Goal: Information Seeking & Learning: Learn about a topic

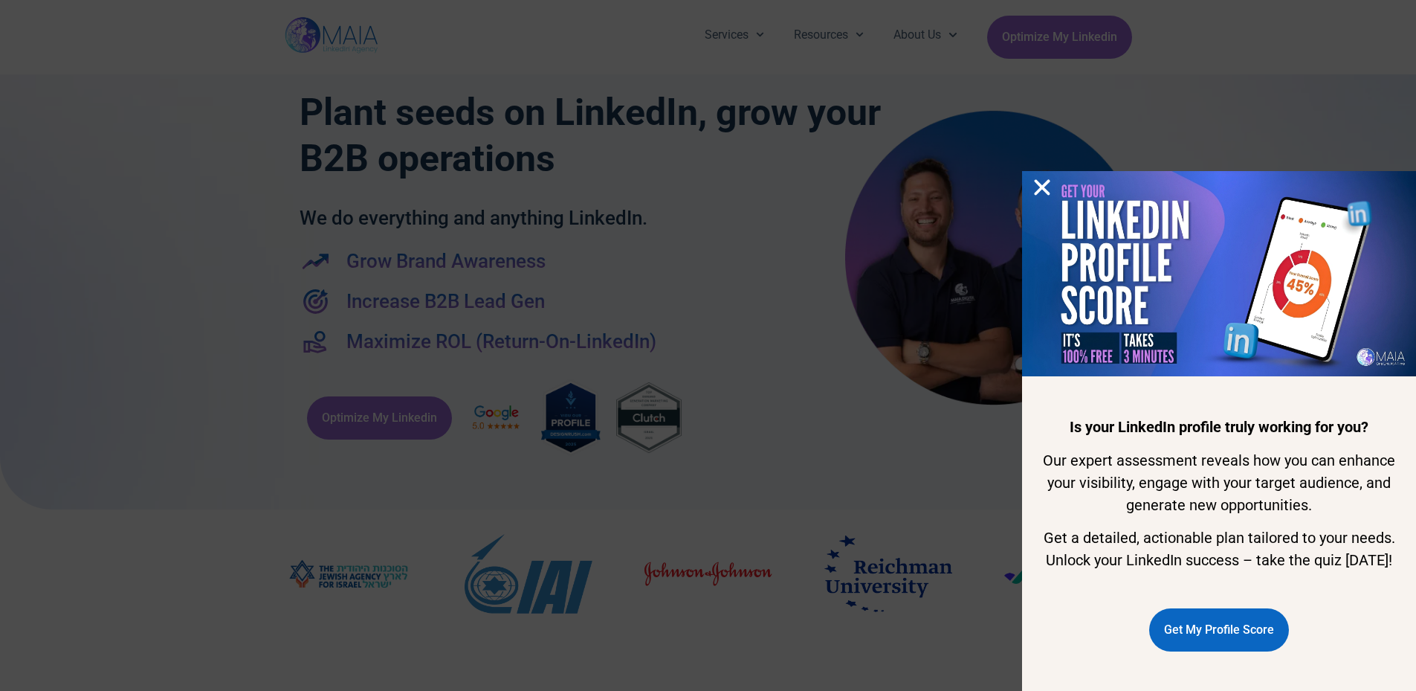
click at [1045, 176] on icon "Close" at bounding box center [1042, 187] width 22 height 22
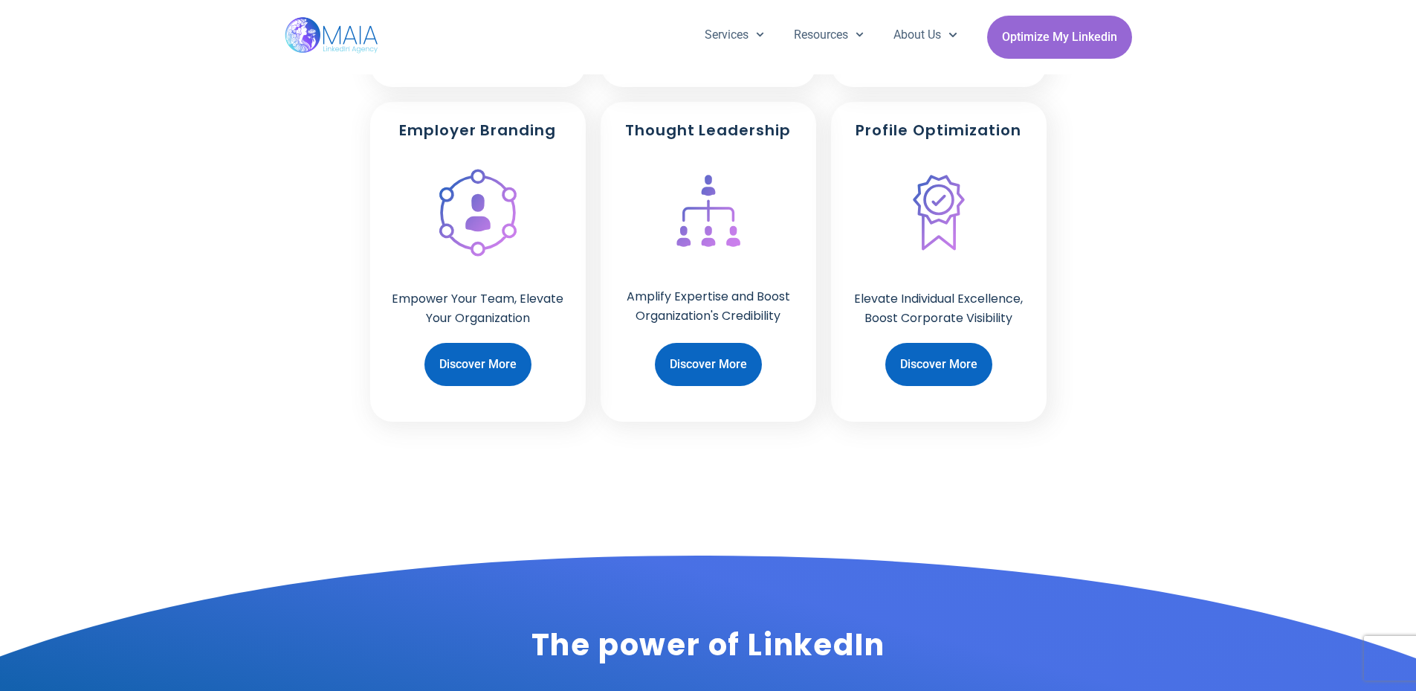
scroll to position [969, 0]
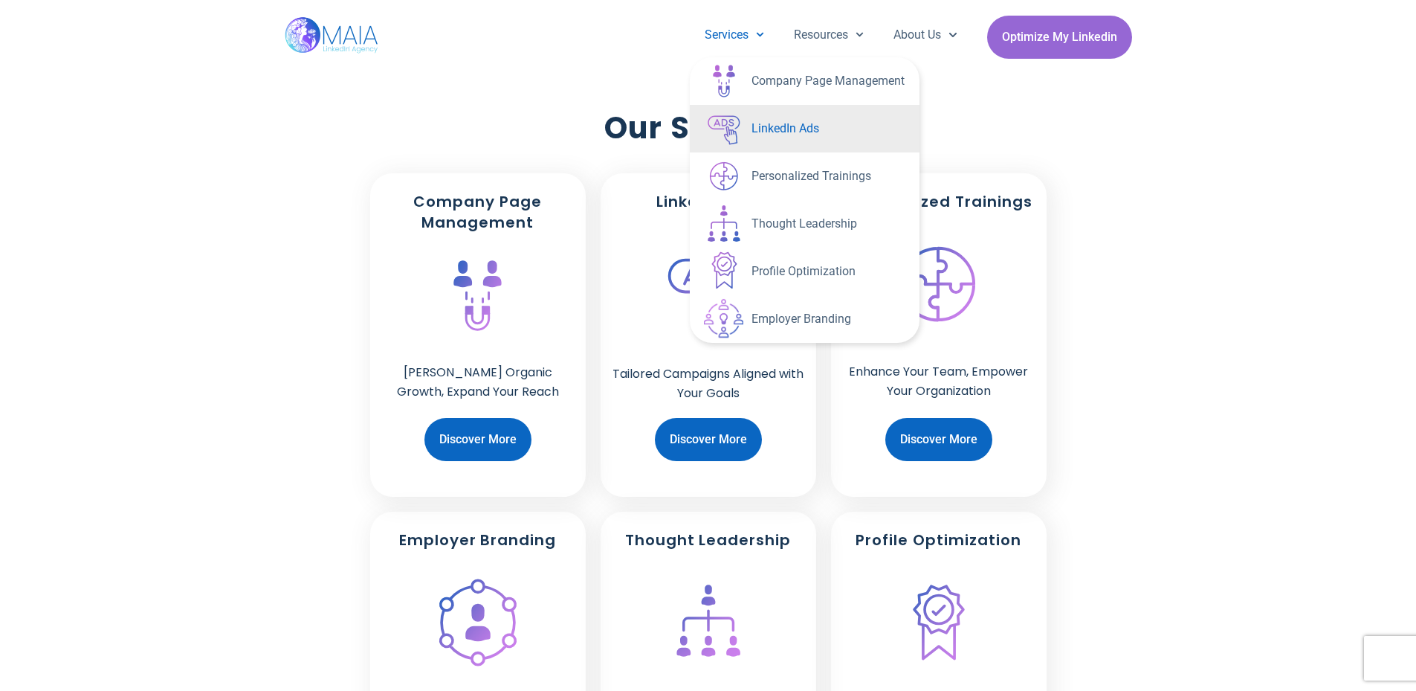
click at [761, 131] on link "LinkedIn Ads" at bounding box center [805, 129] width 230 height 48
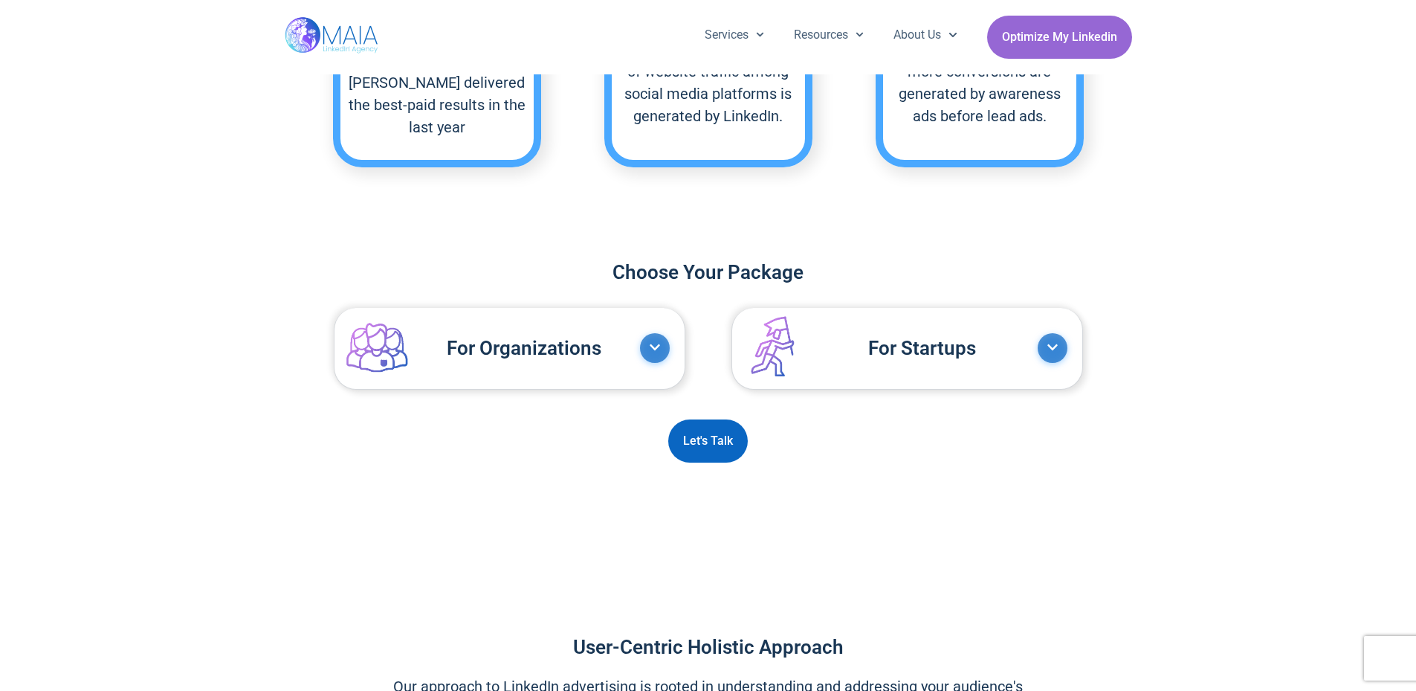
scroll to position [1222, 0]
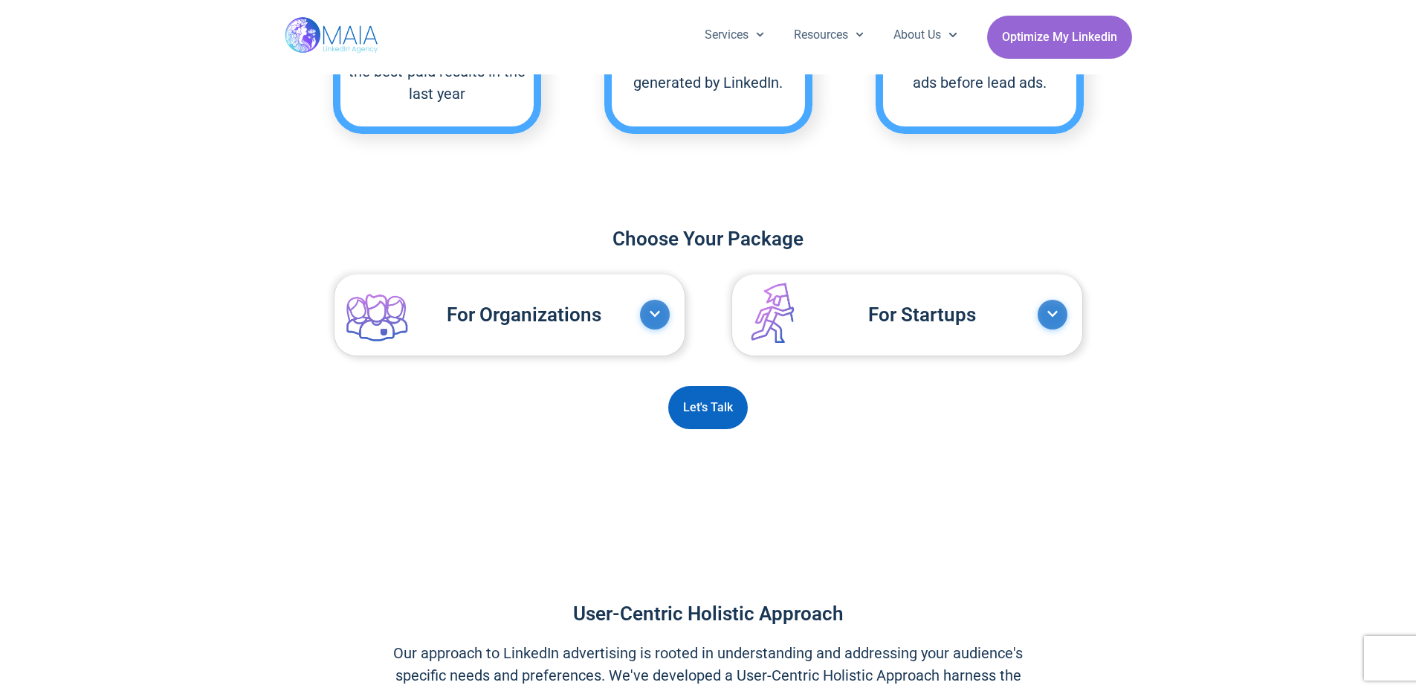
drag, startPoint x: 386, startPoint y: 306, endPoint x: 276, endPoint y: 408, distance: 149.9
click at [276, 408] on div "Choose Your Package Accordion Title Accordion Content For Organizations Elevate…" at bounding box center [708, 331] width 1416 height 226
drag, startPoint x: 783, startPoint y: 299, endPoint x: 391, endPoint y: 457, distance: 423.2
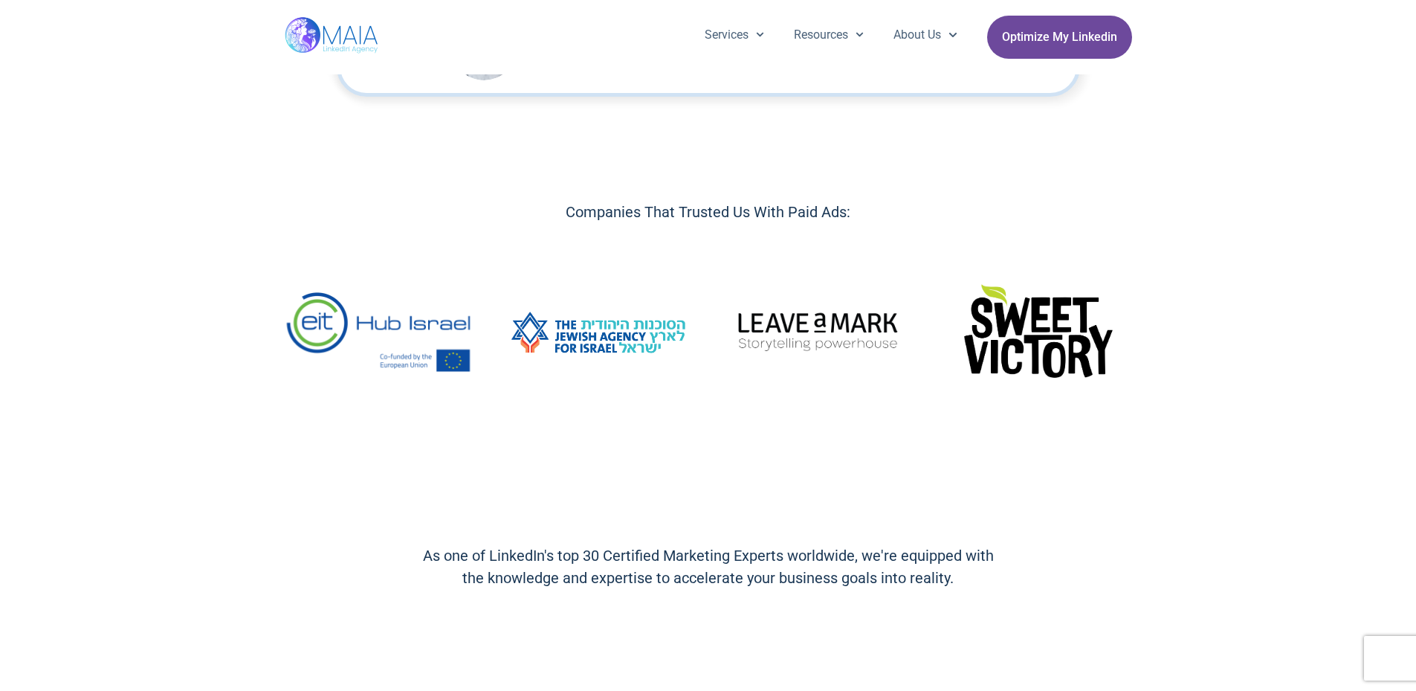
scroll to position [434, 0]
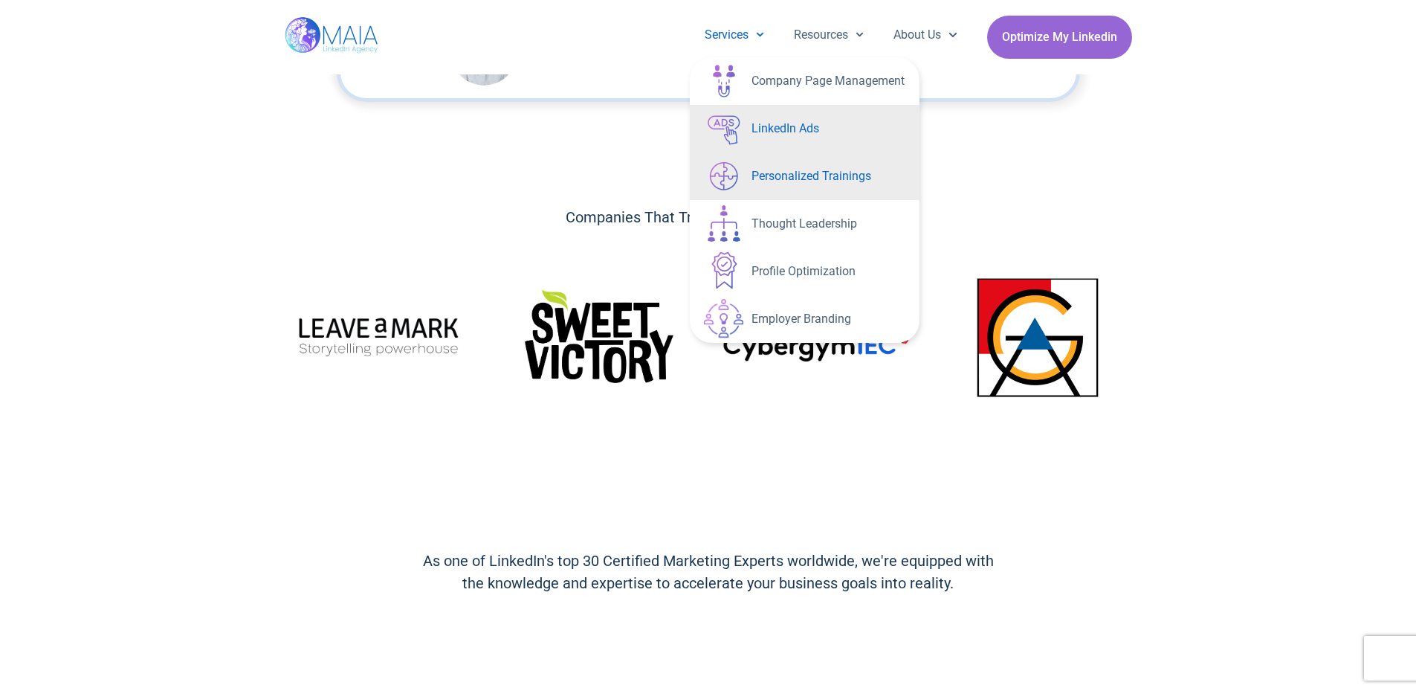
click at [797, 182] on link "Personalized Trainings" at bounding box center [805, 176] width 230 height 48
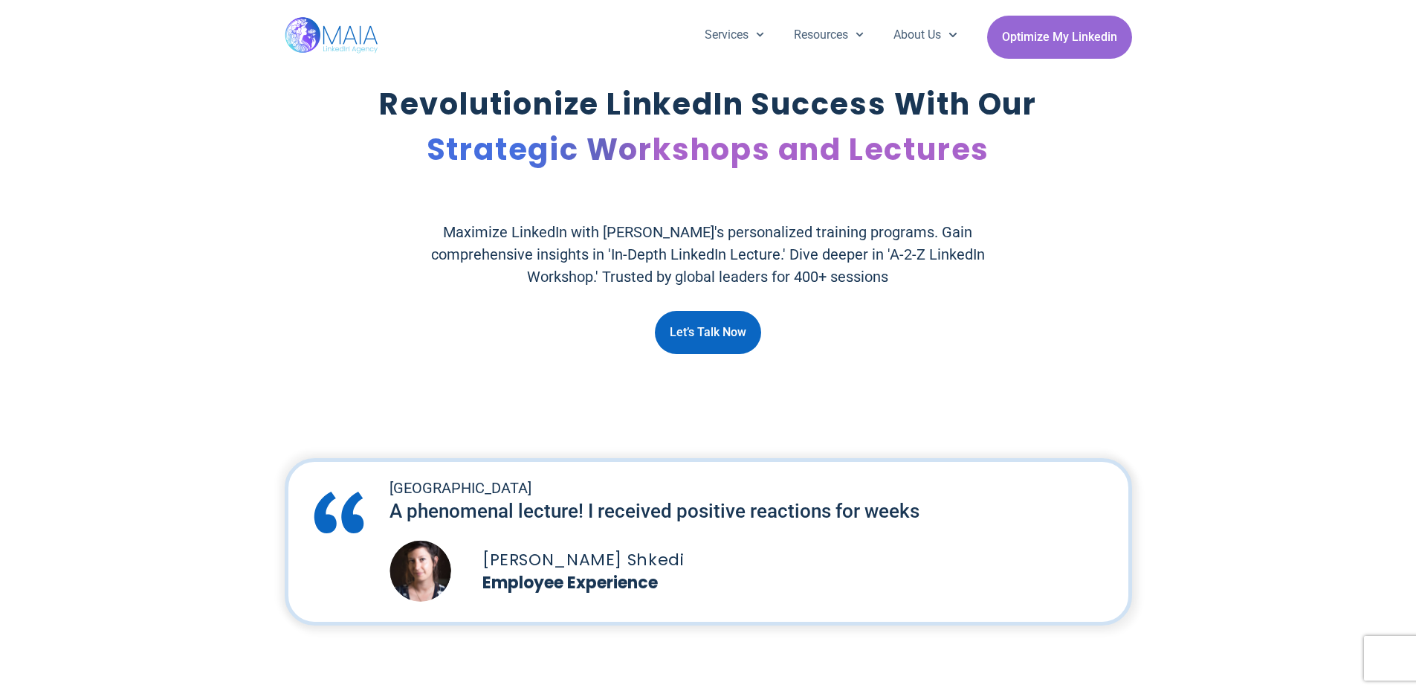
scroll to position [1419, 0]
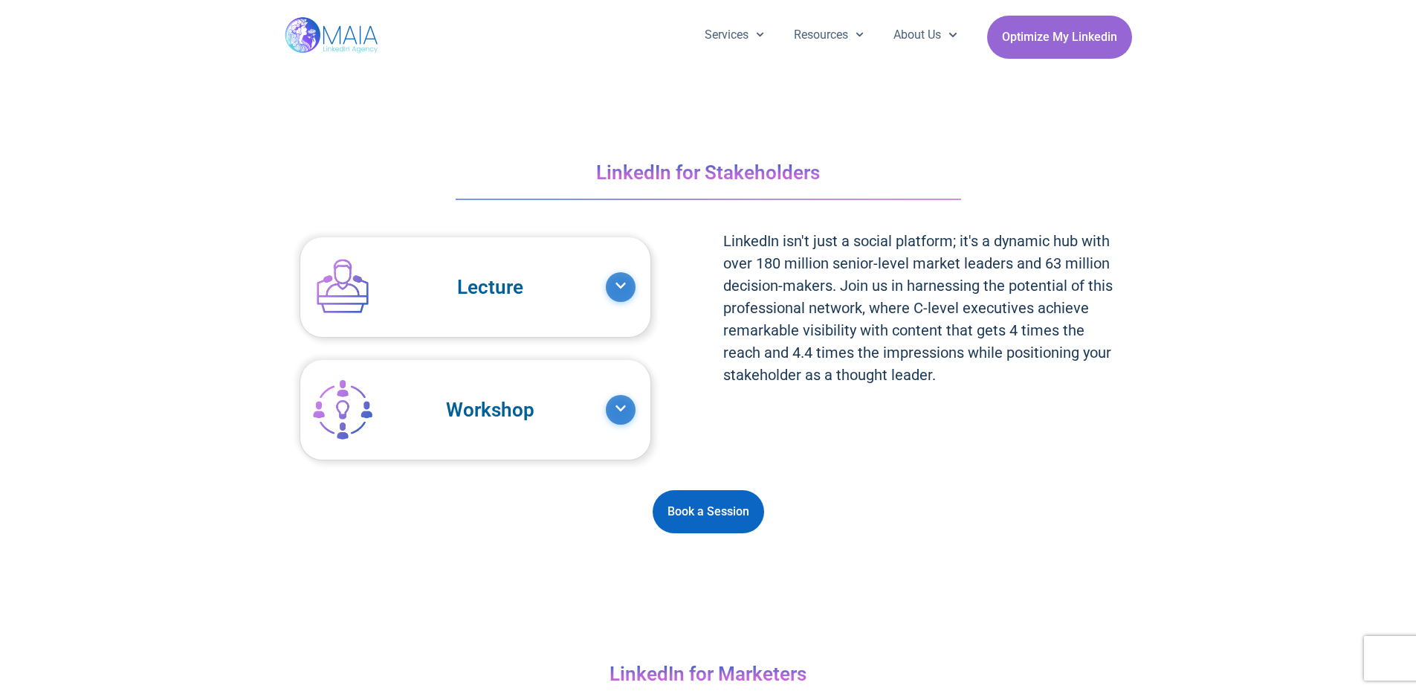
drag, startPoint x: 335, startPoint y: 277, endPoint x: 195, endPoint y: 342, distance: 154.0
click at [195, 342] on div "LinkedIn for Stakeholders Accordion Title Accordion Content Lecture 90 mins of …" at bounding box center [708, 343] width 1416 height 394
drag, startPoint x: 344, startPoint y: 397, endPoint x: 269, endPoint y: 393, distance: 75.2
click at [219, 401] on div "LinkedIn for Stakeholders Accordion Title Accordion Content Lecture 90 mins of …" at bounding box center [708, 343] width 1416 height 394
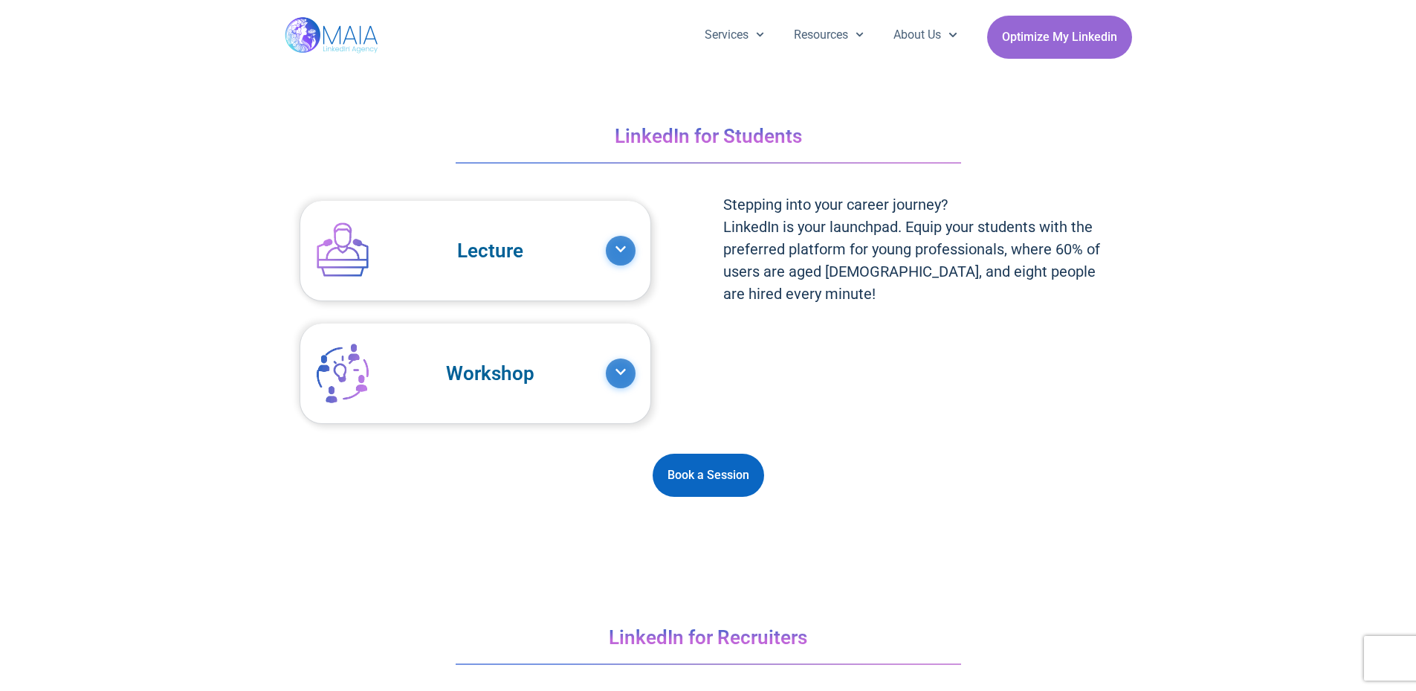
scroll to position [2492, 0]
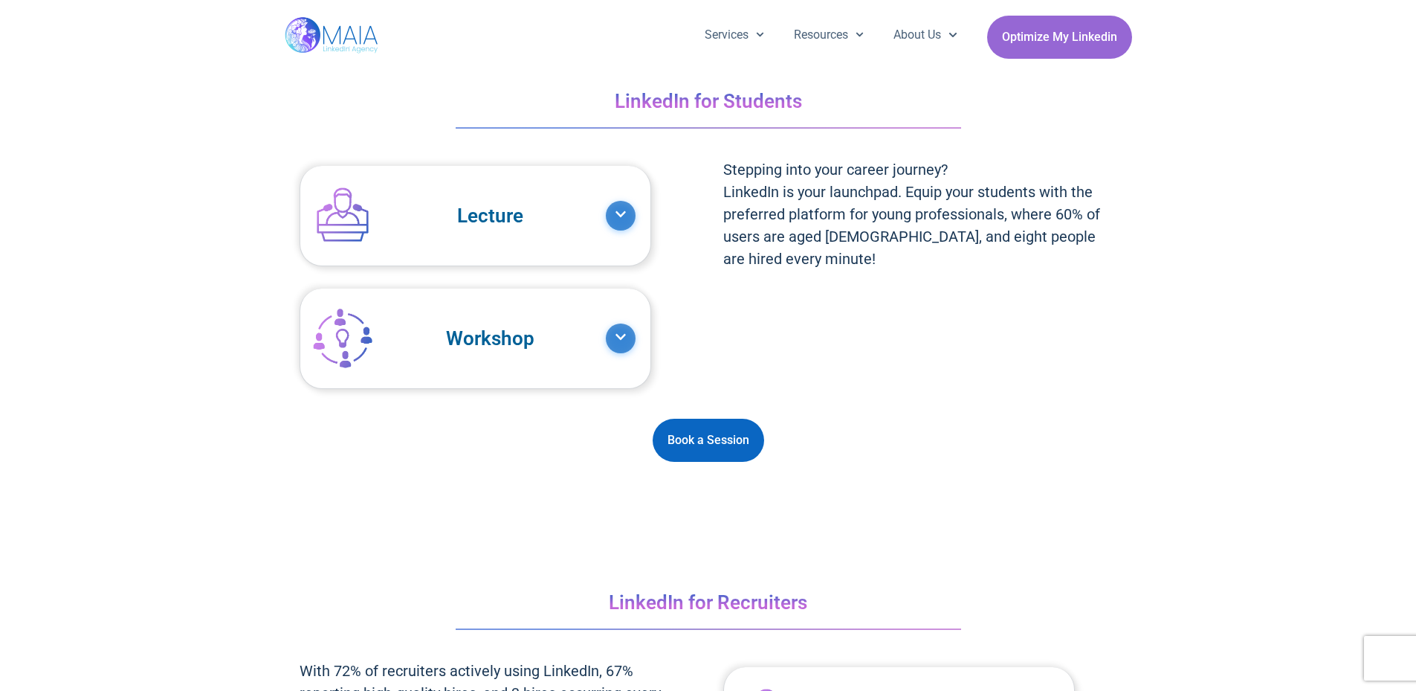
drag, startPoint x: 337, startPoint y: 227, endPoint x: 322, endPoint y: 324, distance: 98.6
drag, startPoint x: 322, startPoint y: 324, endPoint x: 1348, endPoint y: 368, distance: 1026.7
click at [1345, 370] on div "LinkedIn for Students Accordion Title Accordion Content Lecture 90 mins of eye-…" at bounding box center [708, 272] width 1416 height 394
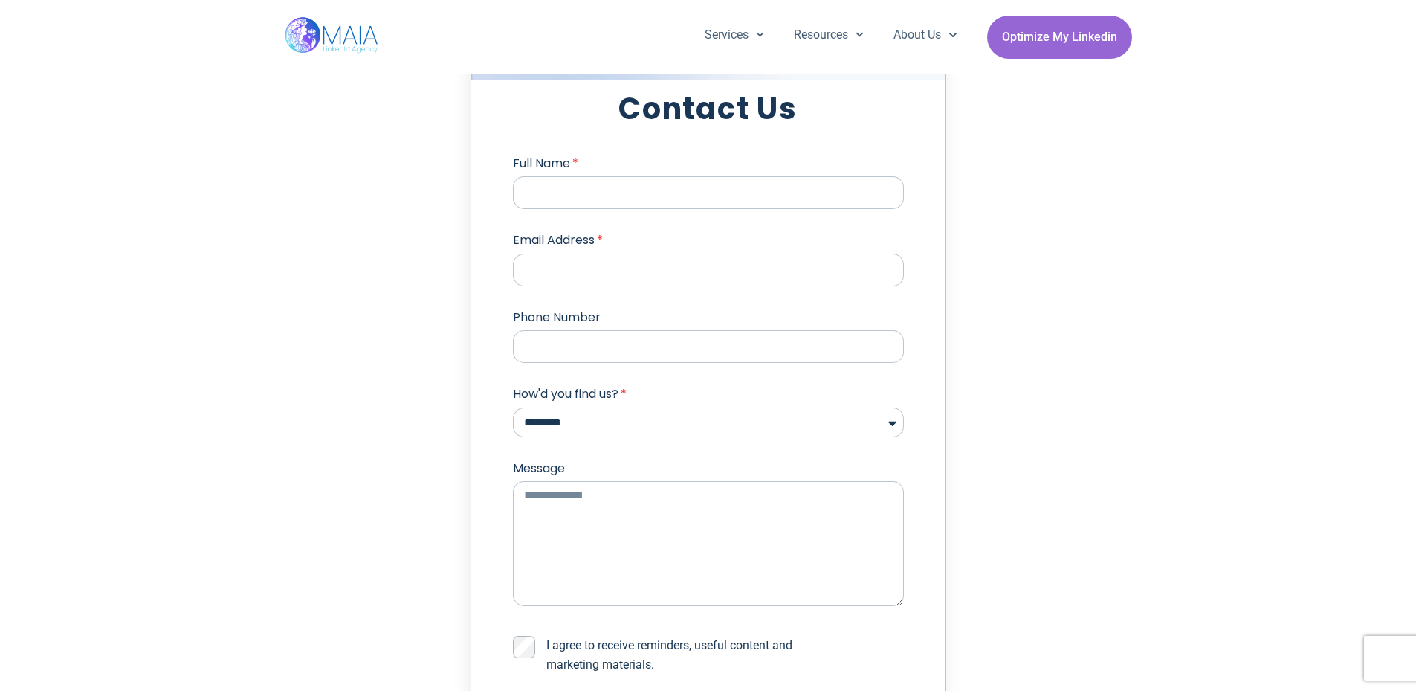
scroll to position [5489, 0]
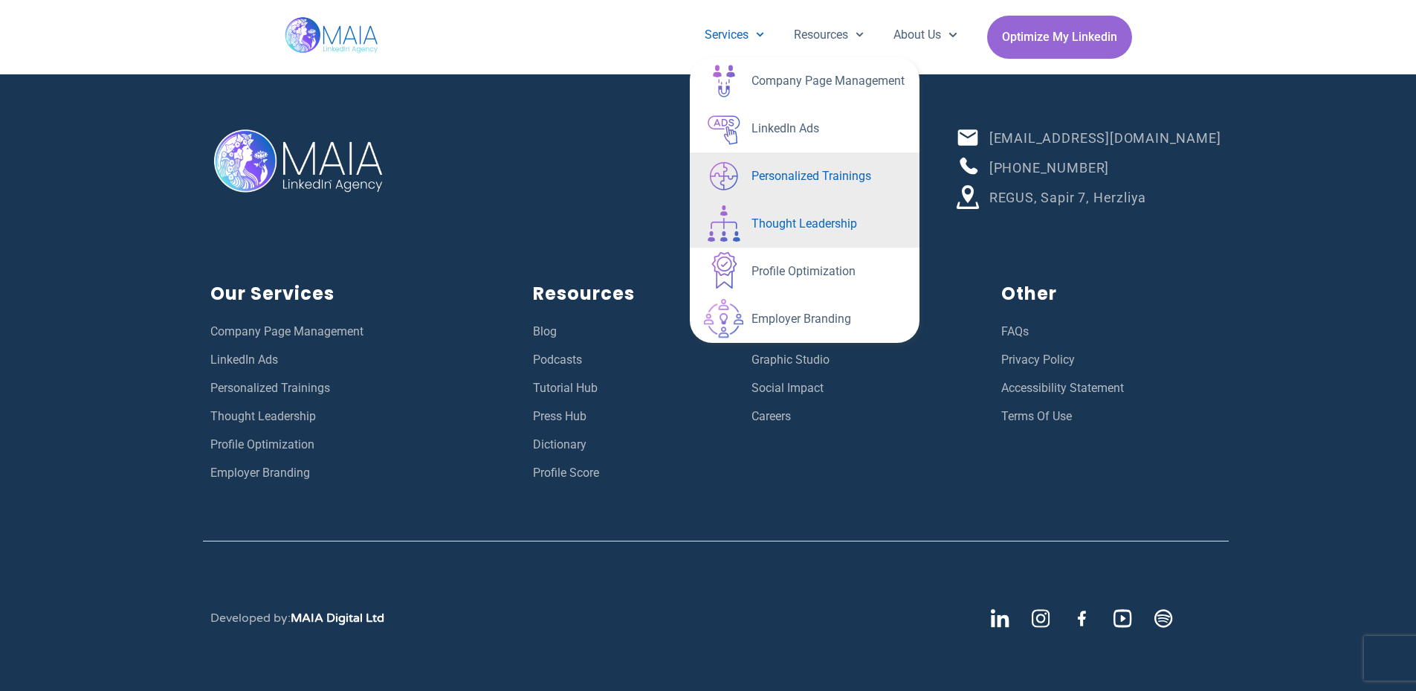
click at [779, 211] on link "Thought Leadership" at bounding box center [805, 224] width 230 height 48
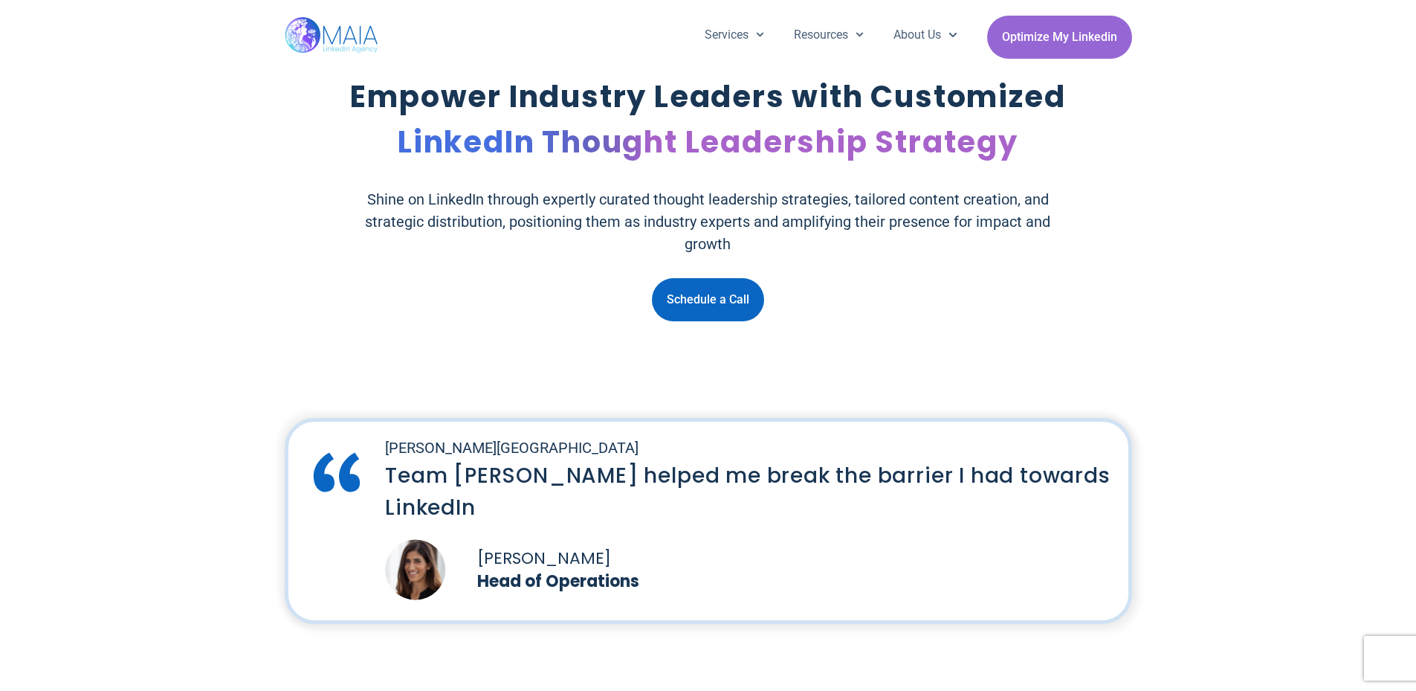
scroll to position [1200, 0]
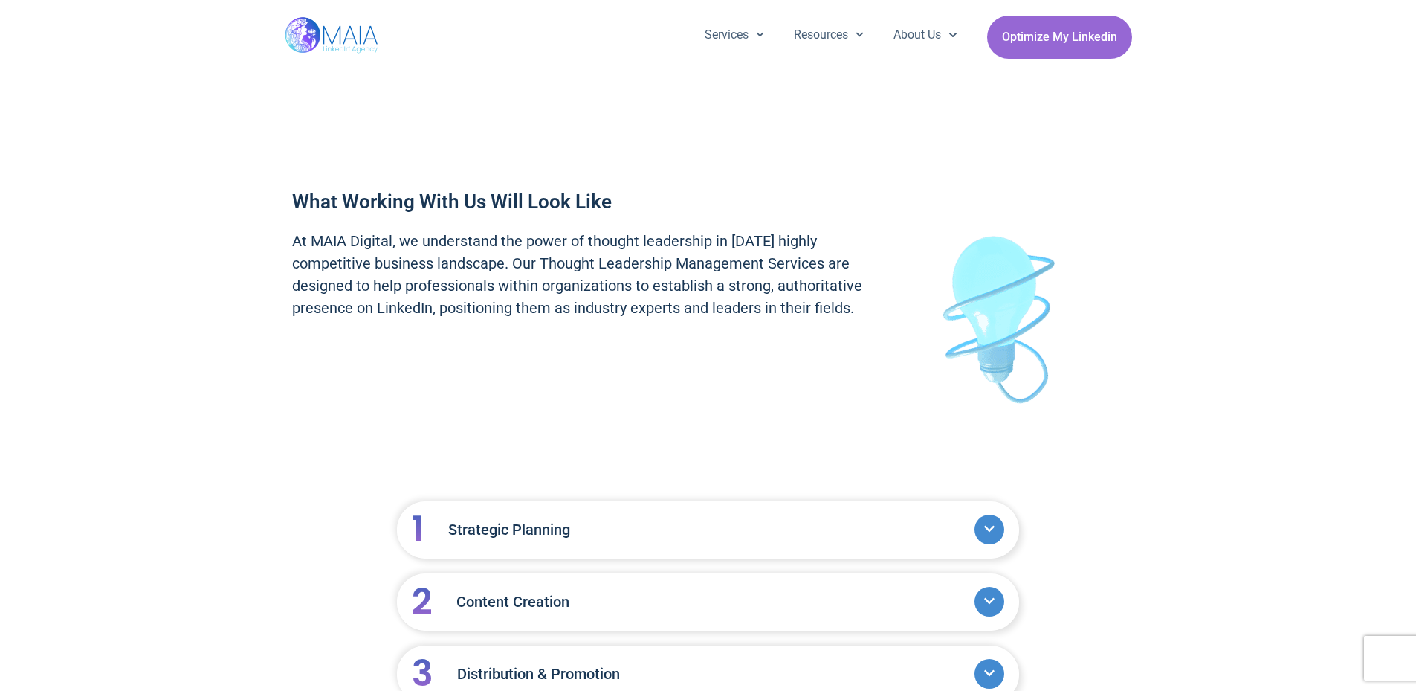
drag, startPoint x: 1009, startPoint y: 241, endPoint x: 1369, endPoint y: 181, distance: 365.4
click at [1357, 181] on div "What Working With Us Will Look Like At [GEOGRAPHIC_DATA] Digital, we understand…" at bounding box center [708, 311] width 1416 height 276
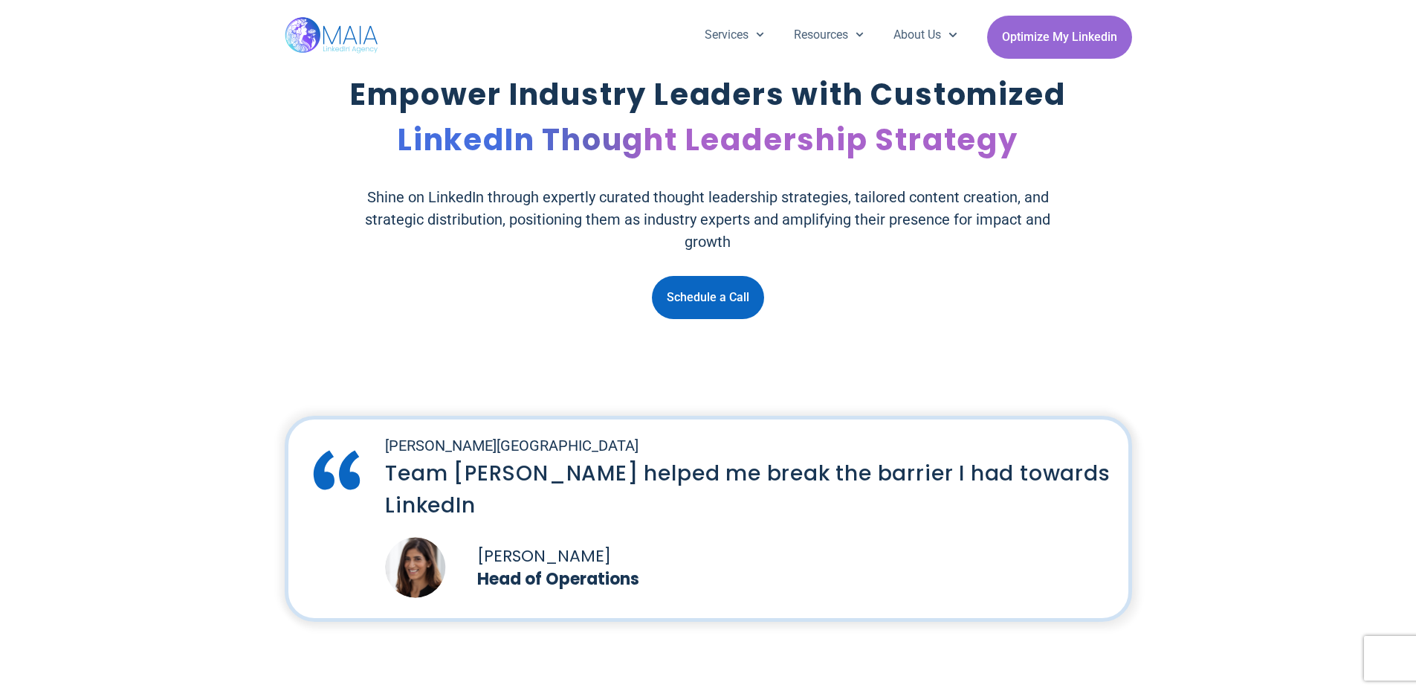
scroll to position [0, 0]
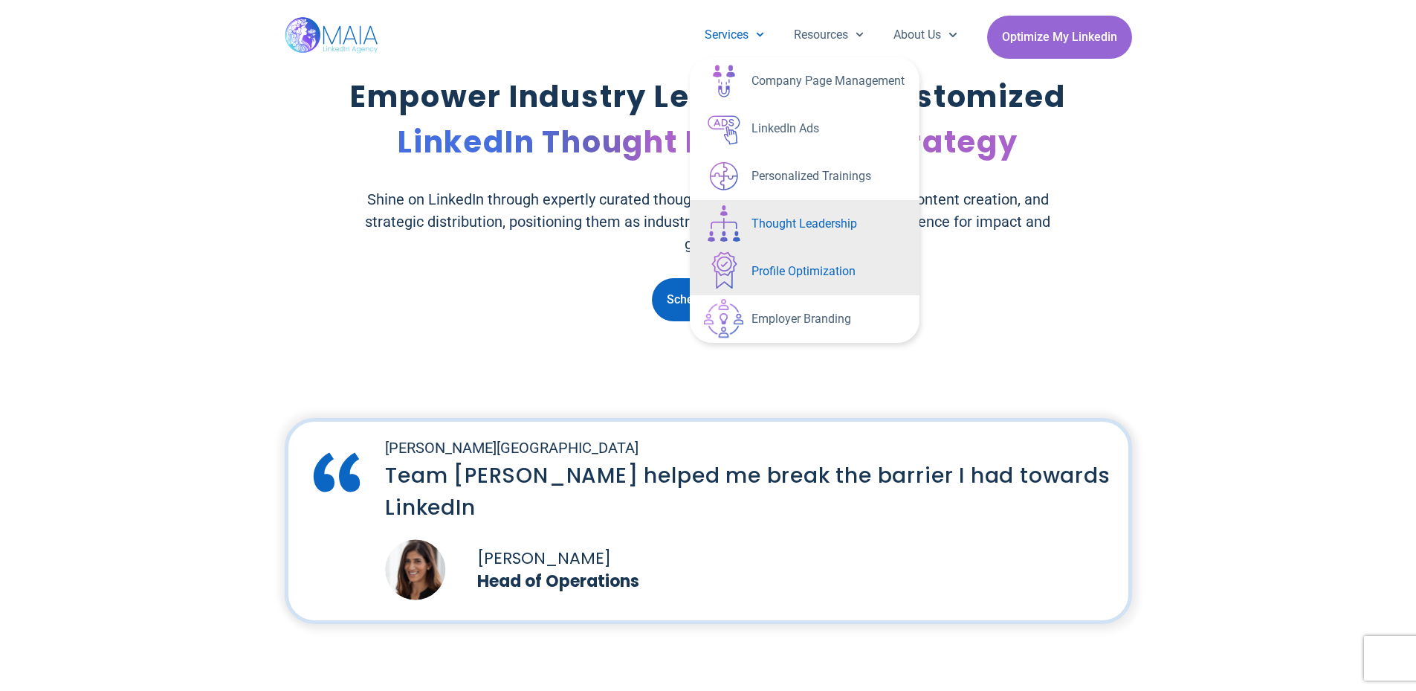
click at [823, 274] on link "Profile Optimization" at bounding box center [805, 272] width 230 height 48
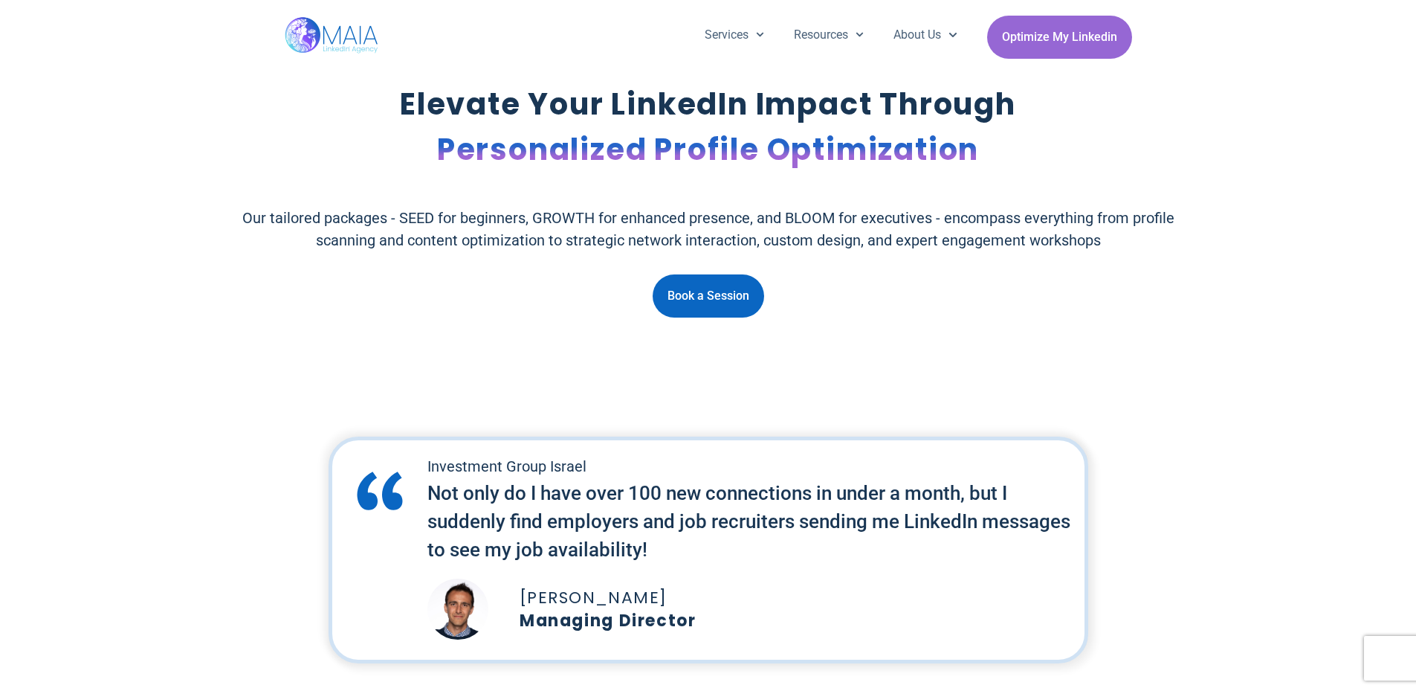
scroll to position [1380, 0]
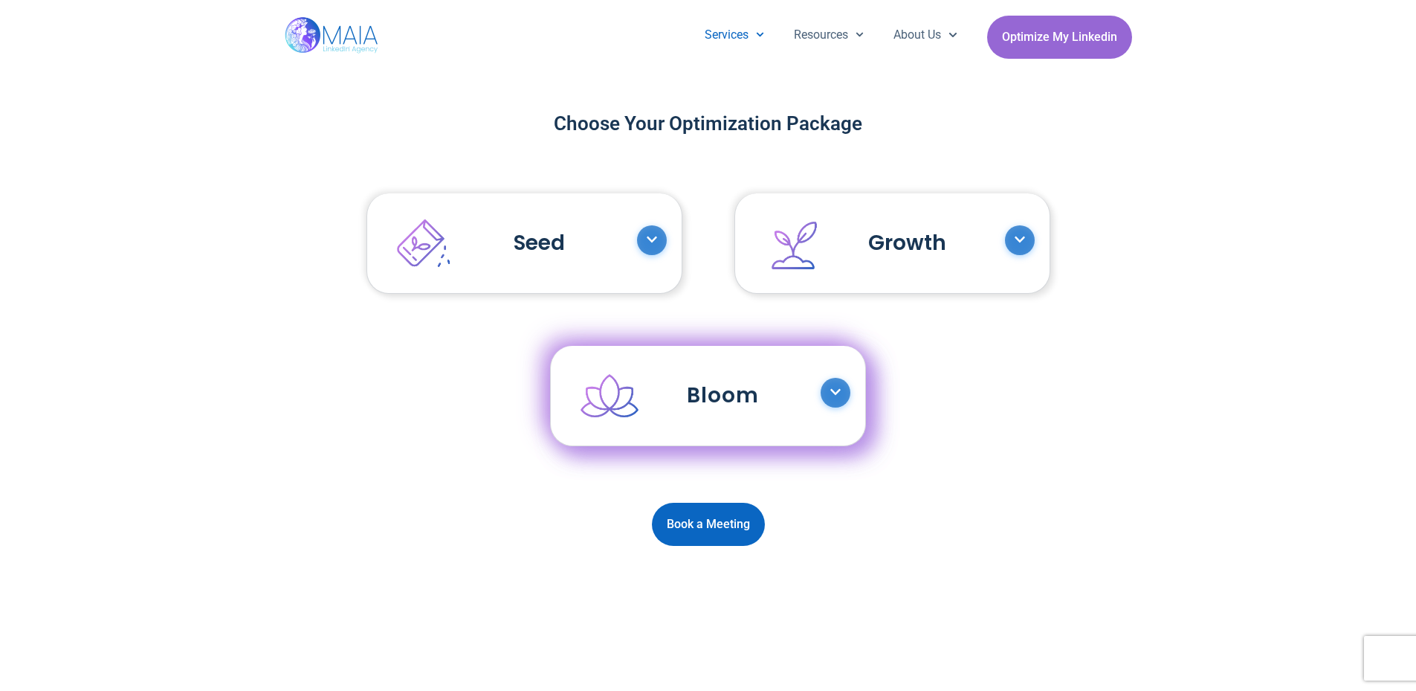
drag, startPoint x: 415, startPoint y: 250, endPoint x: 737, endPoint y: 31, distance: 389.4
click at [737, 31] on link "Services" at bounding box center [734, 35] width 89 height 39
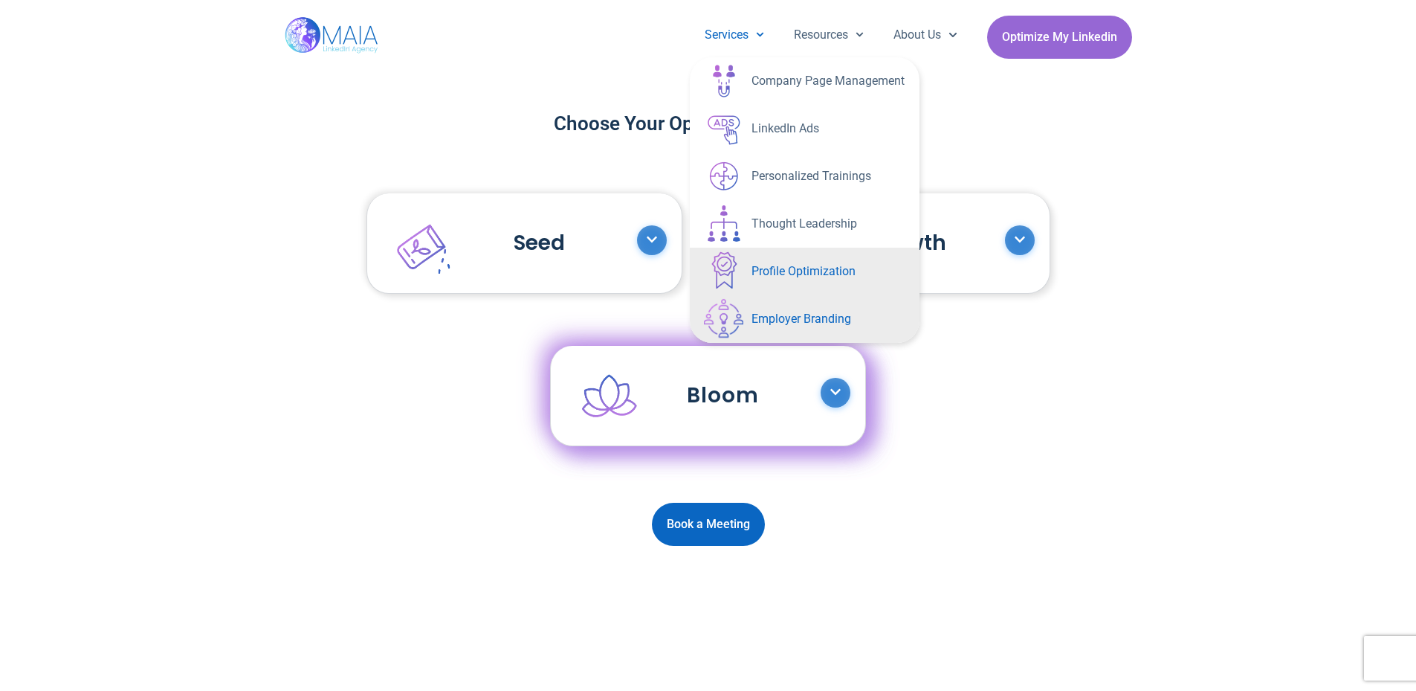
click at [786, 311] on link "Employer Branding" at bounding box center [805, 319] width 230 height 48
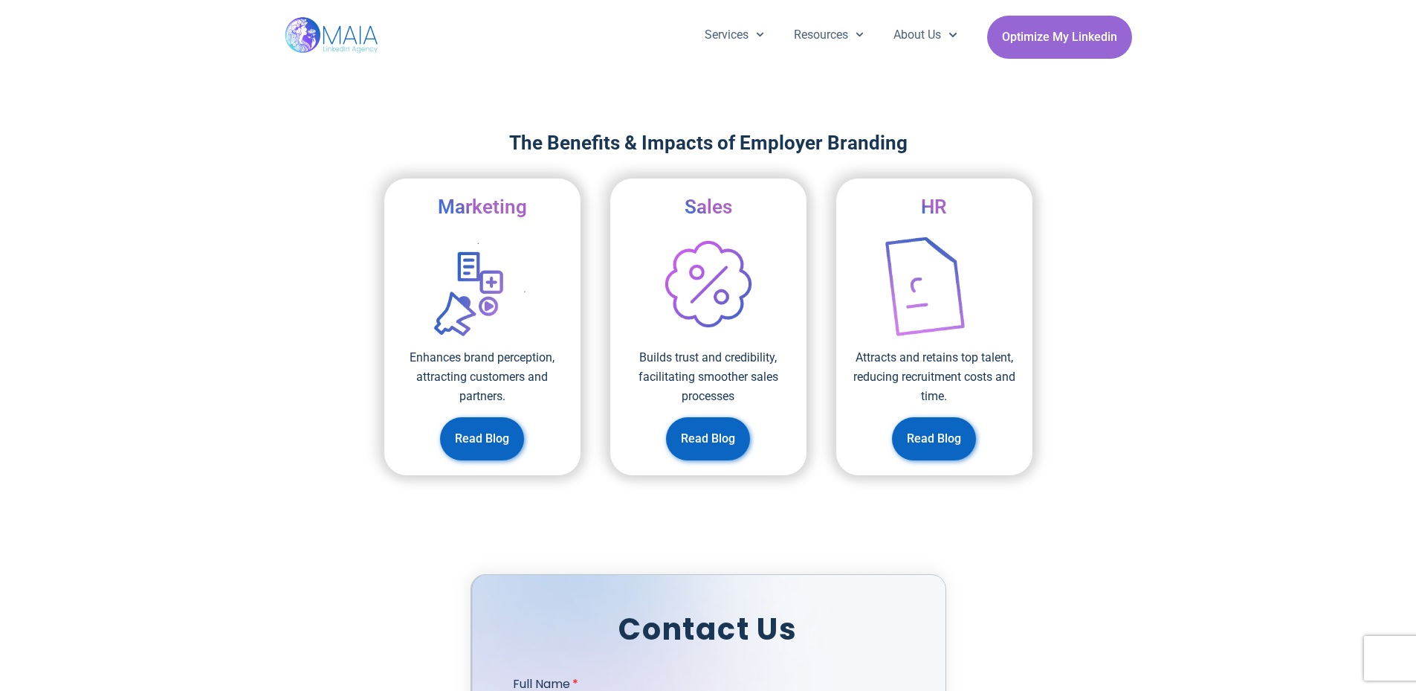
scroll to position [1710, 0]
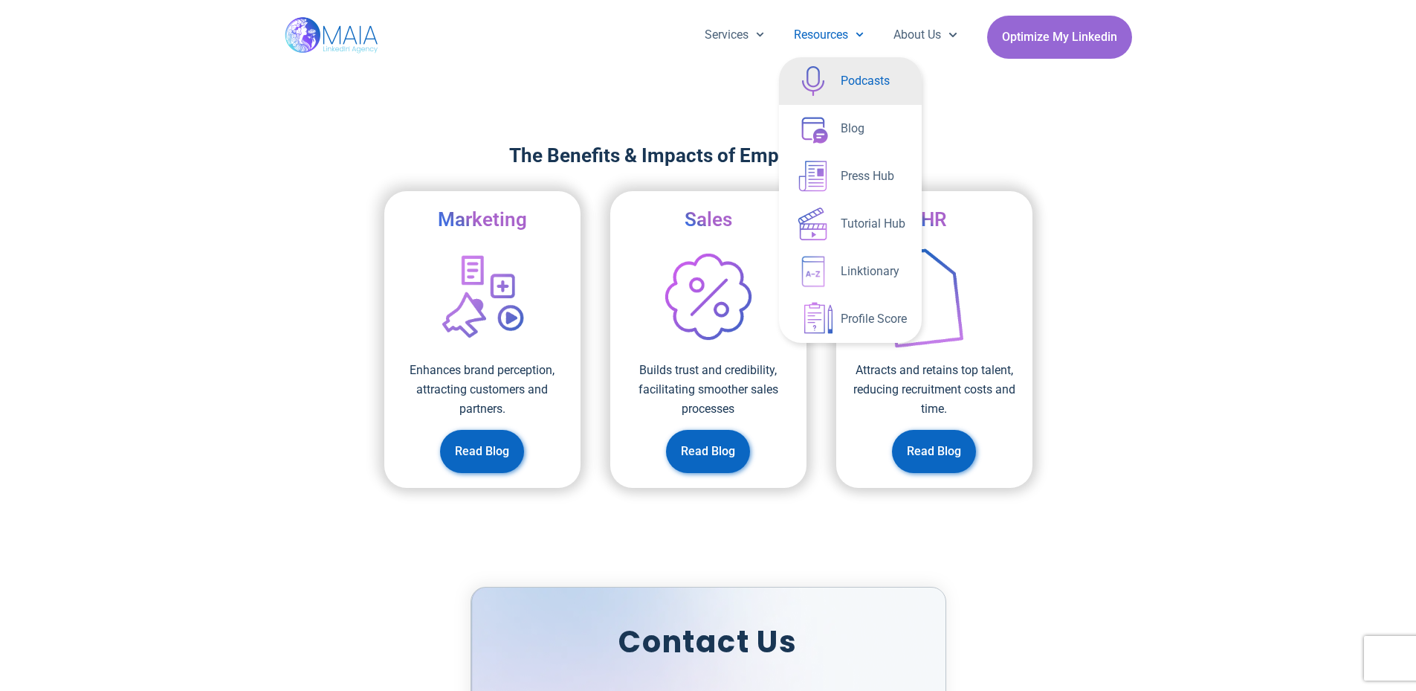
click at [864, 84] on link "Podcasts" at bounding box center [850, 81] width 143 height 48
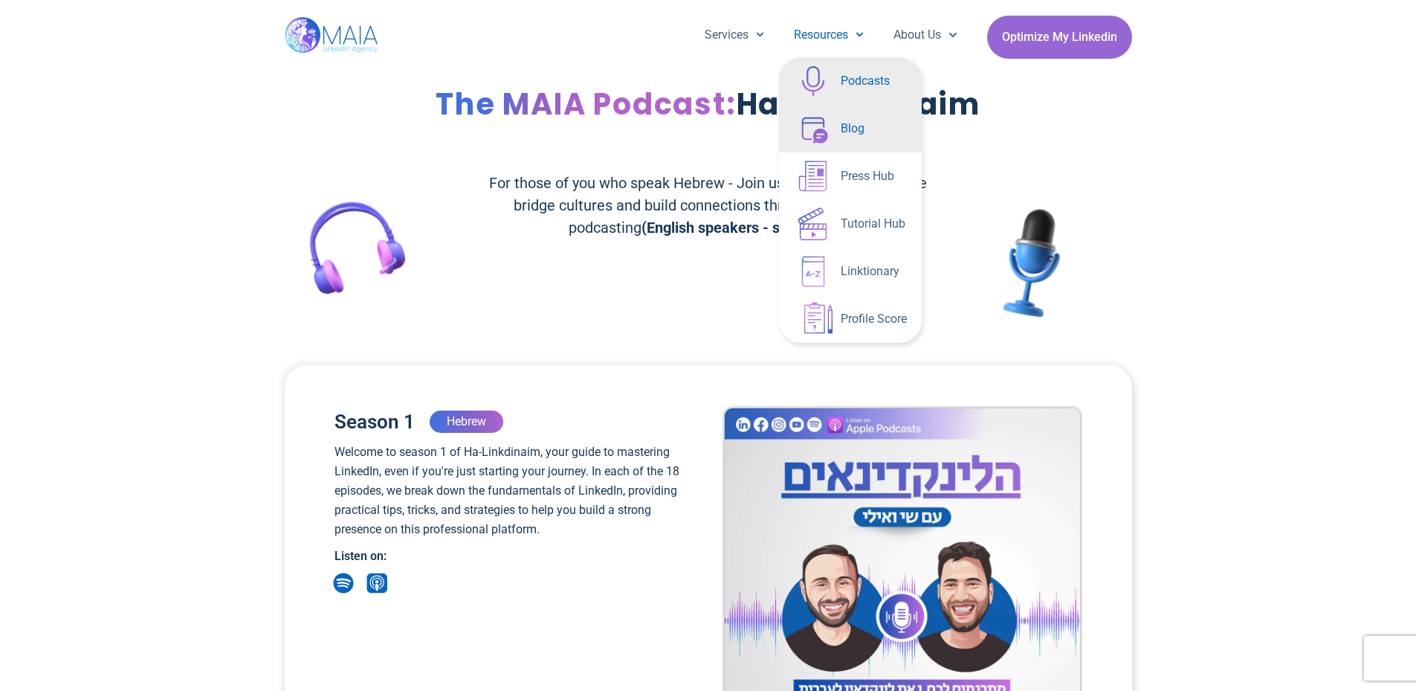
click at [853, 129] on link "Blog" at bounding box center [850, 129] width 143 height 48
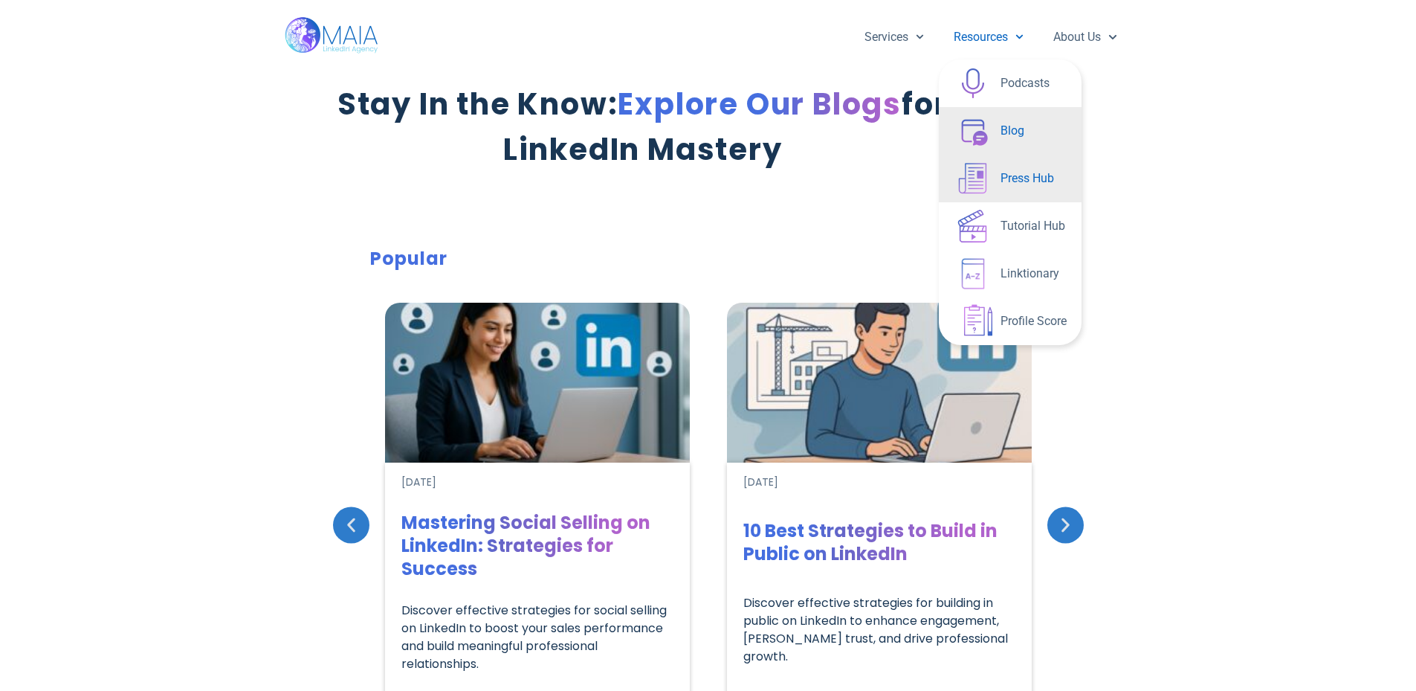
click at [1024, 175] on link "Press Hub" at bounding box center [1010, 179] width 143 height 48
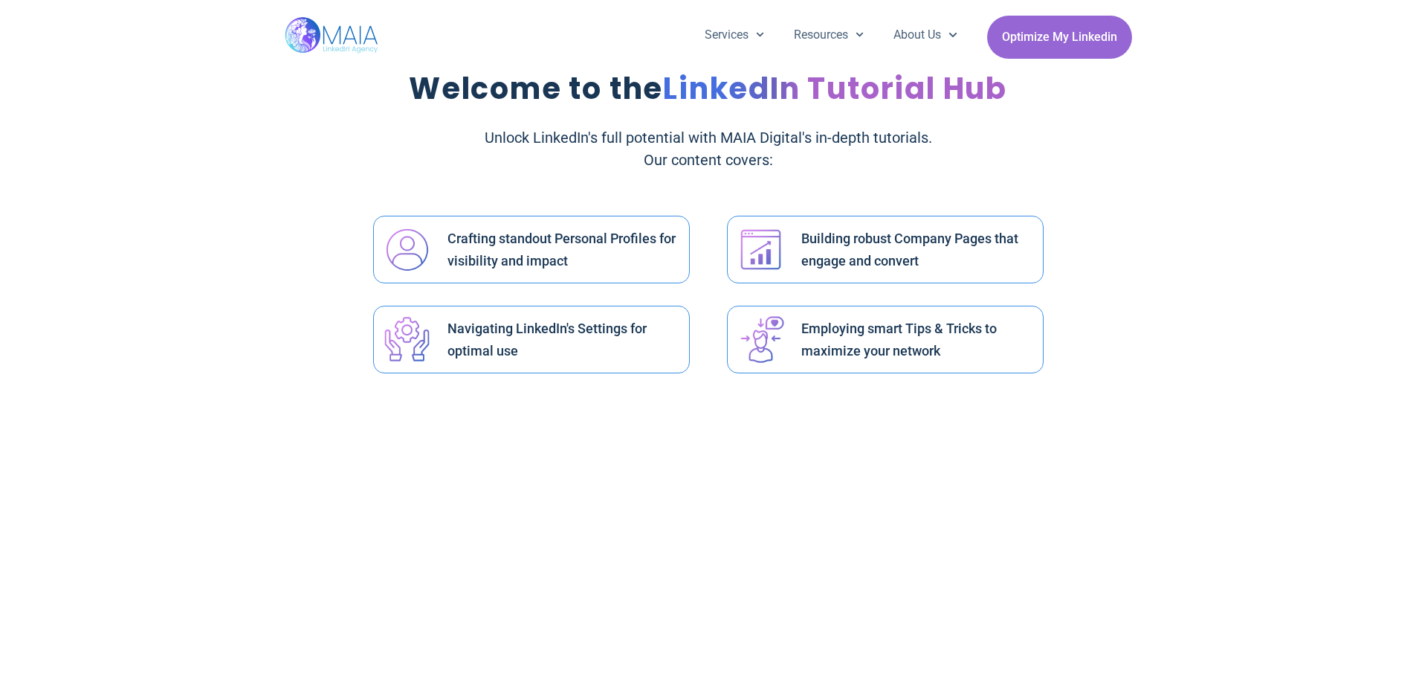
scroll to position [11, 0]
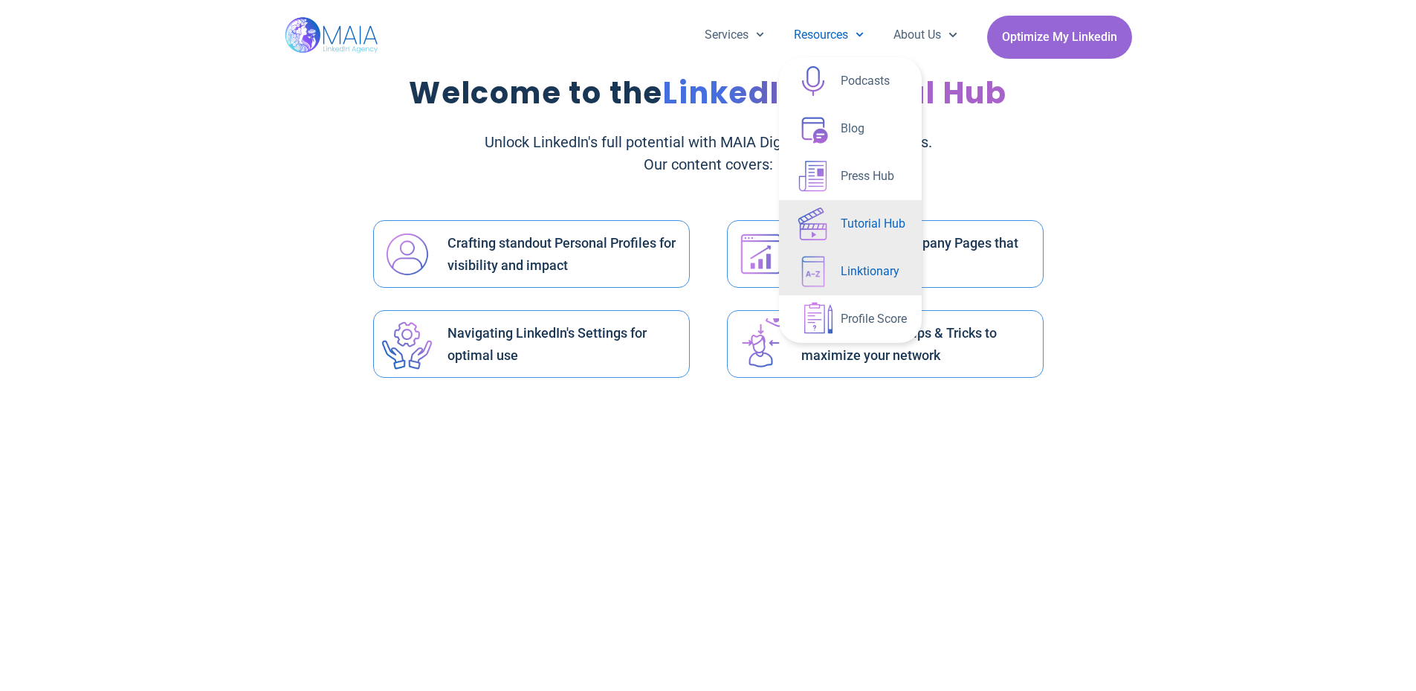
click at [870, 275] on link "Linktionary" at bounding box center [850, 272] width 143 height 48
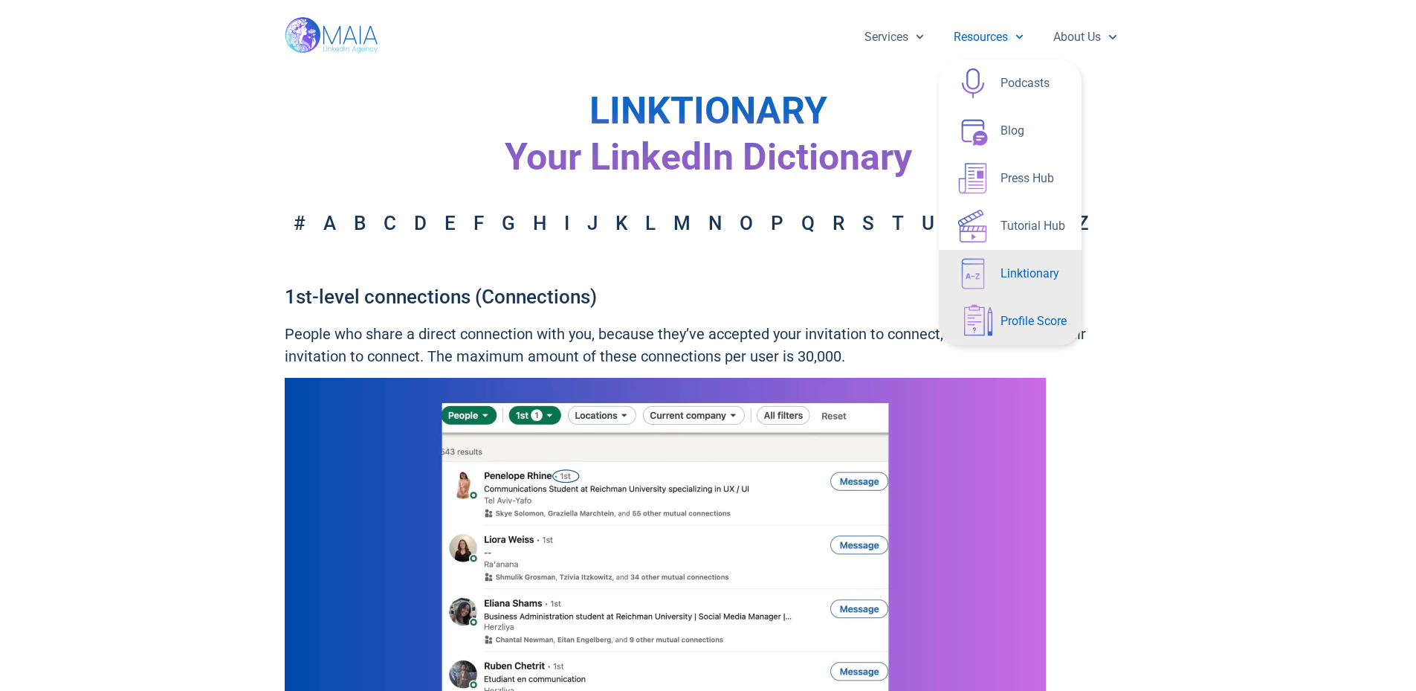
click at [1020, 314] on link "Profile Score" at bounding box center [1010, 321] width 143 height 48
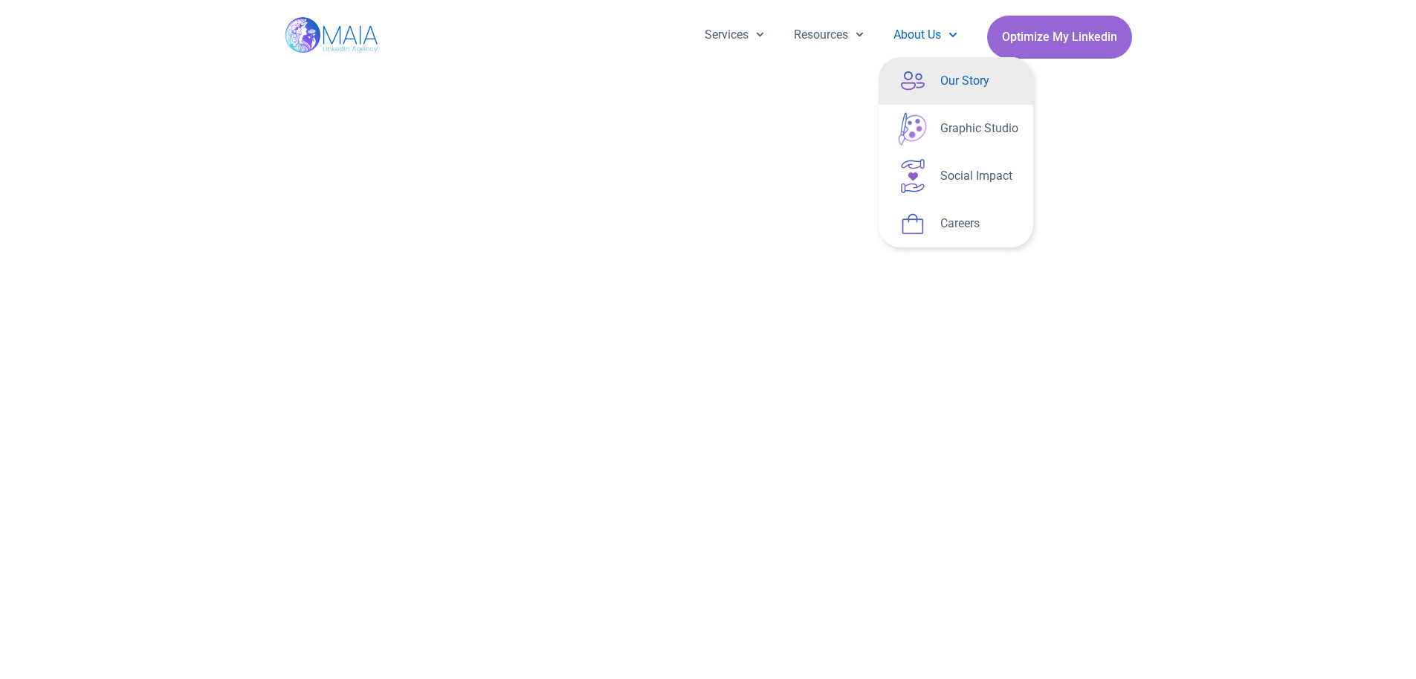
click at [957, 77] on link "Our Story" at bounding box center [956, 81] width 155 height 48
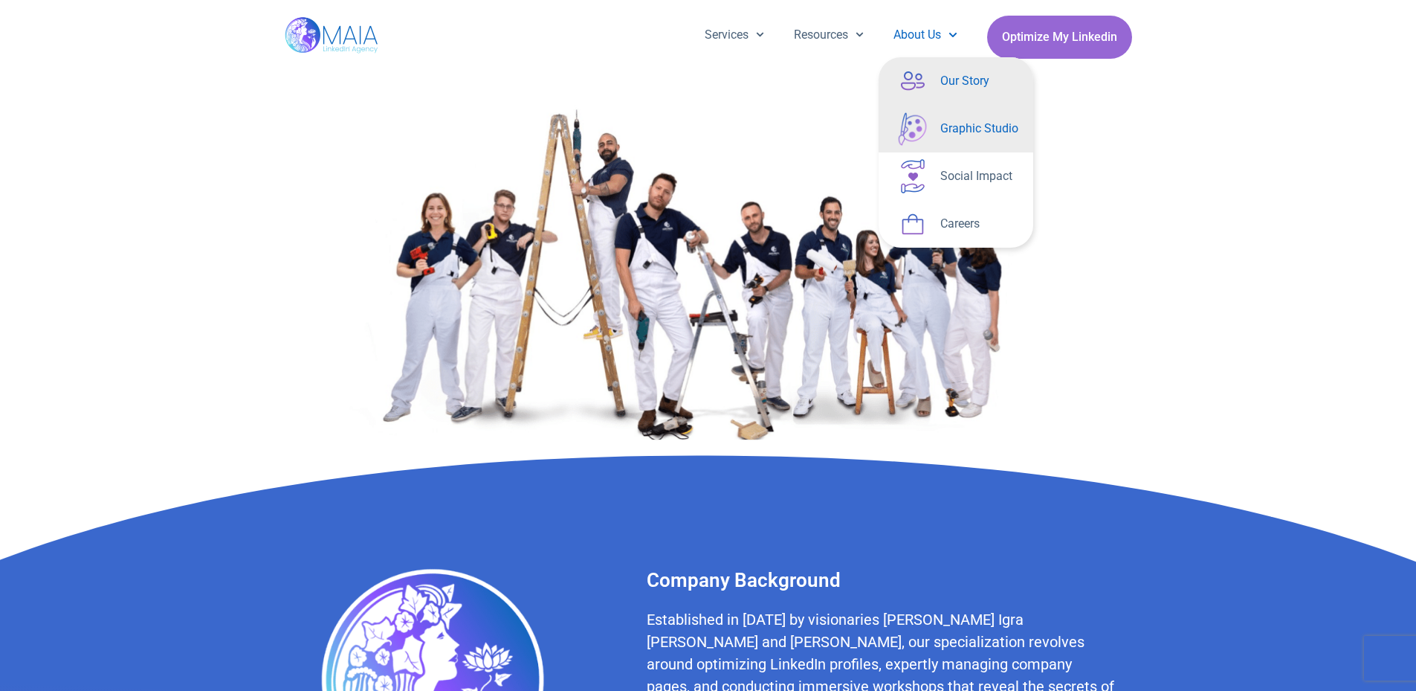
click at [954, 129] on link "Graphic Studio" at bounding box center [956, 129] width 155 height 48
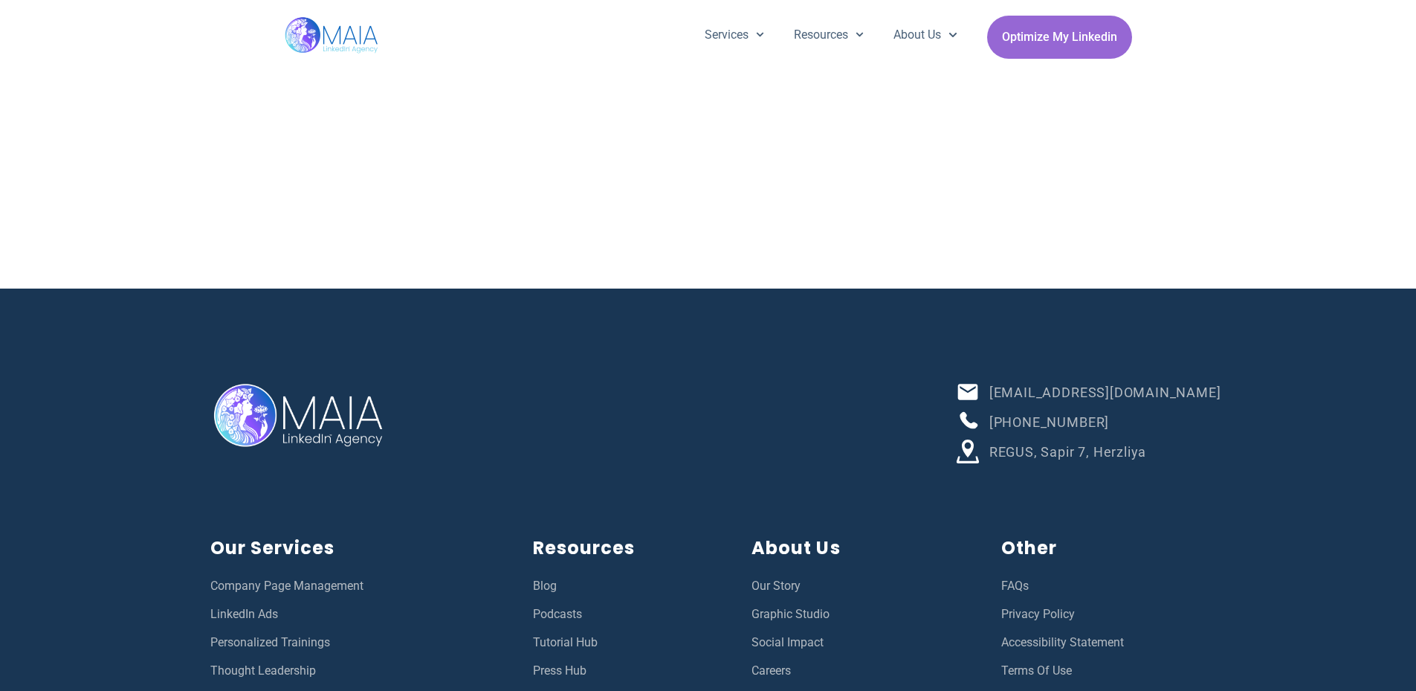
scroll to position [11450, 0]
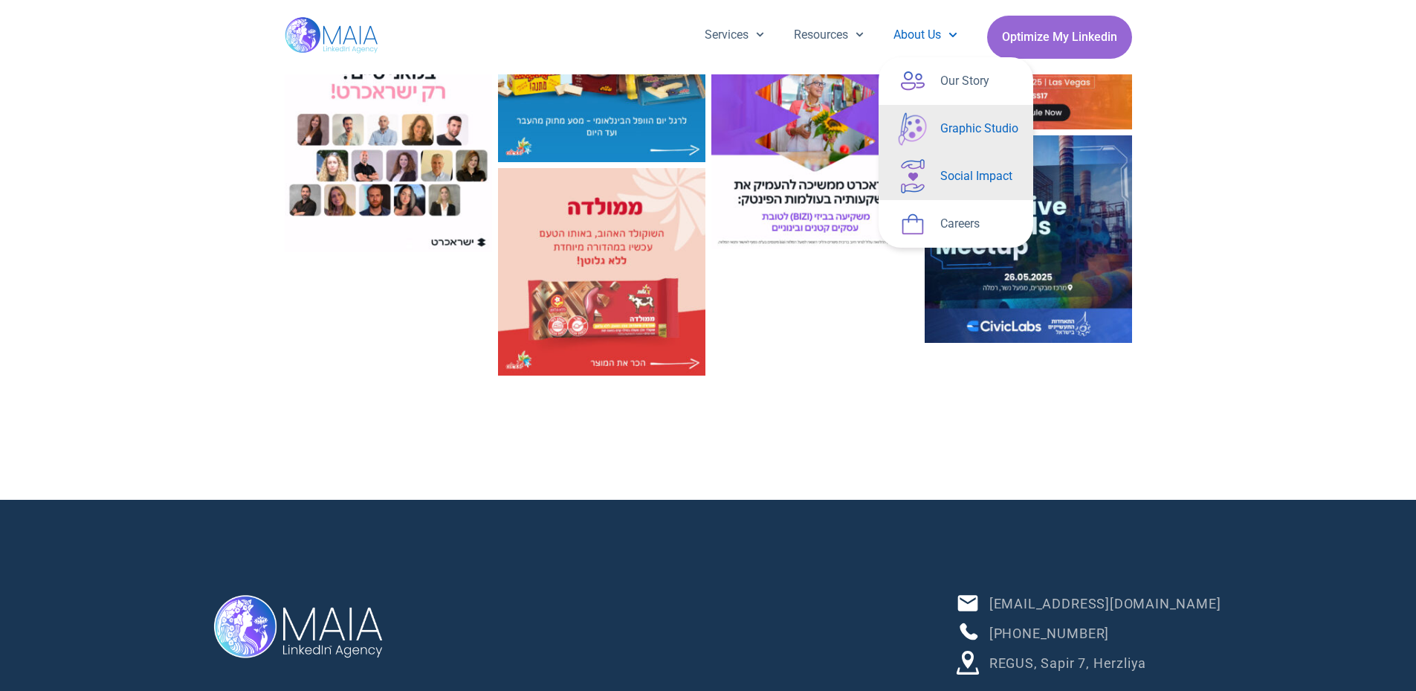
click at [974, 174] on link "Social Impact" at bounding box center [956, 176] width 155 height 48
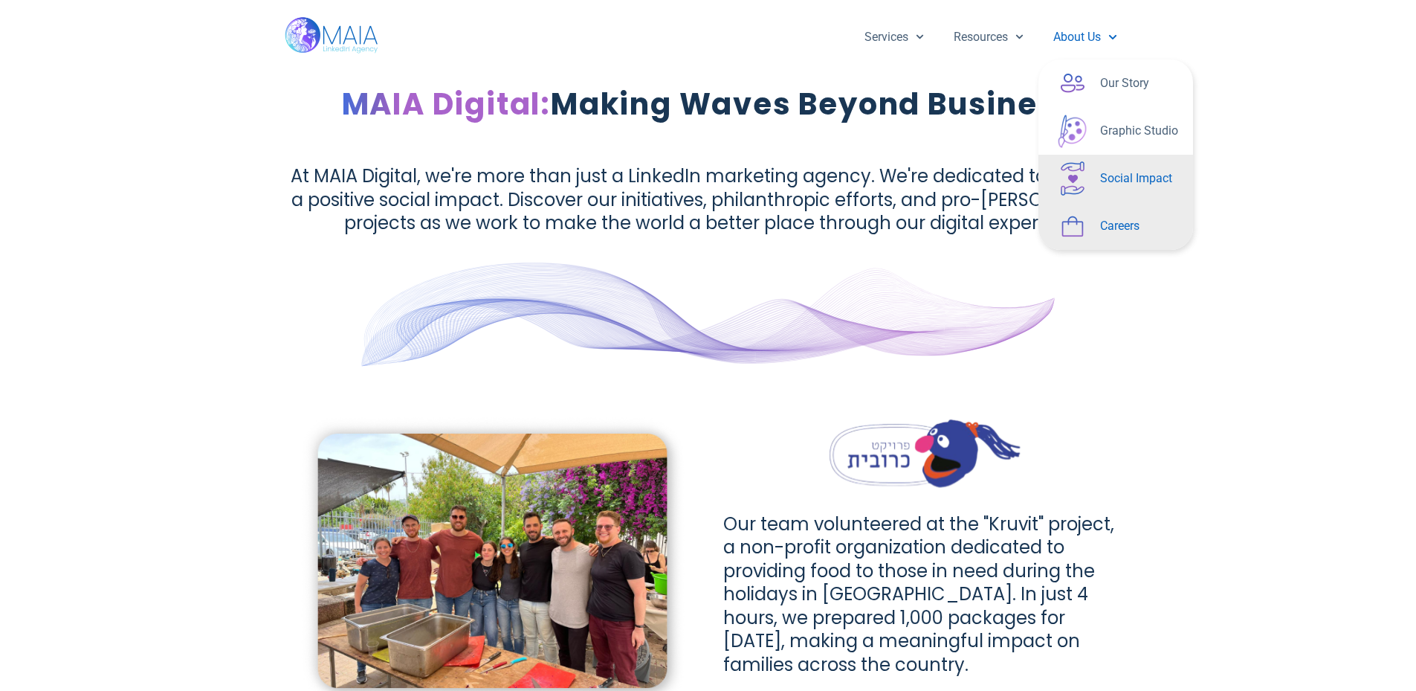
click at [1119, 231] on link "Careers" at bounding box center [1115, 226] width 155 height 48
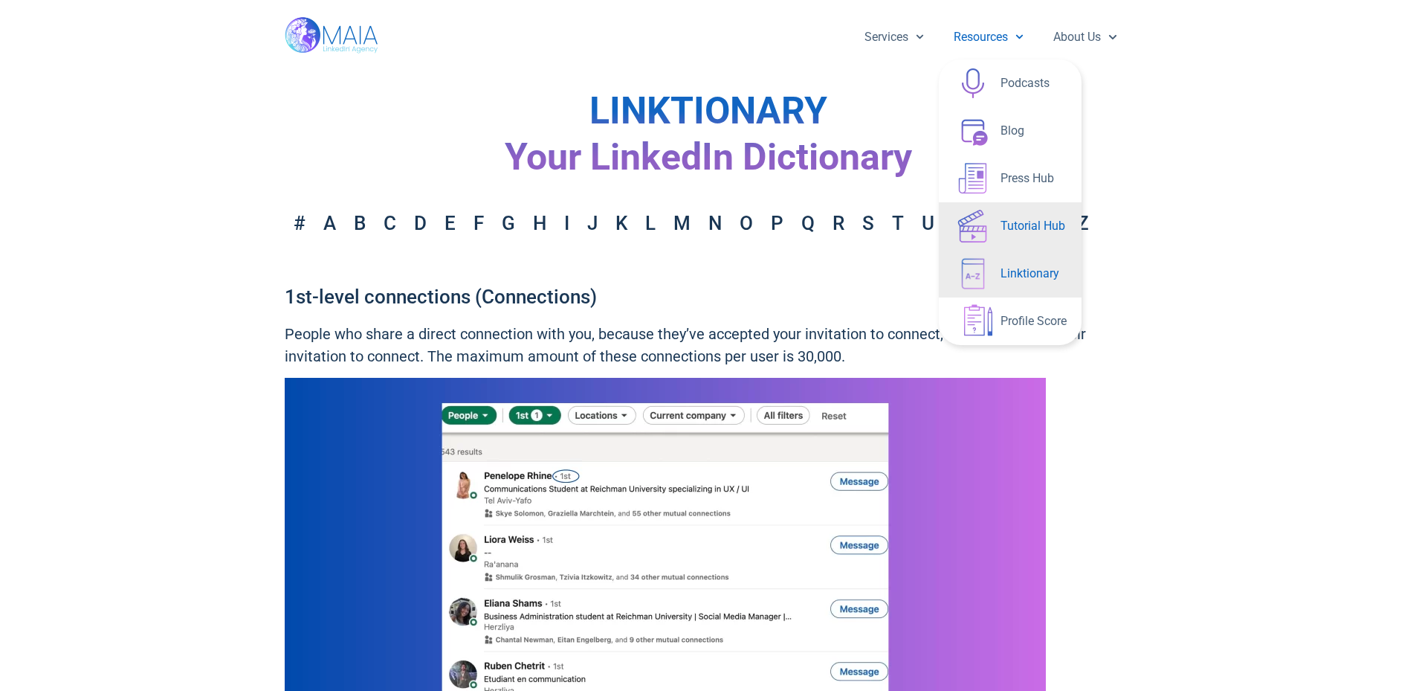
click at [1023, 222] on link "Tutorial Hub" at bounding box center [1010, 226] width 143 height 48
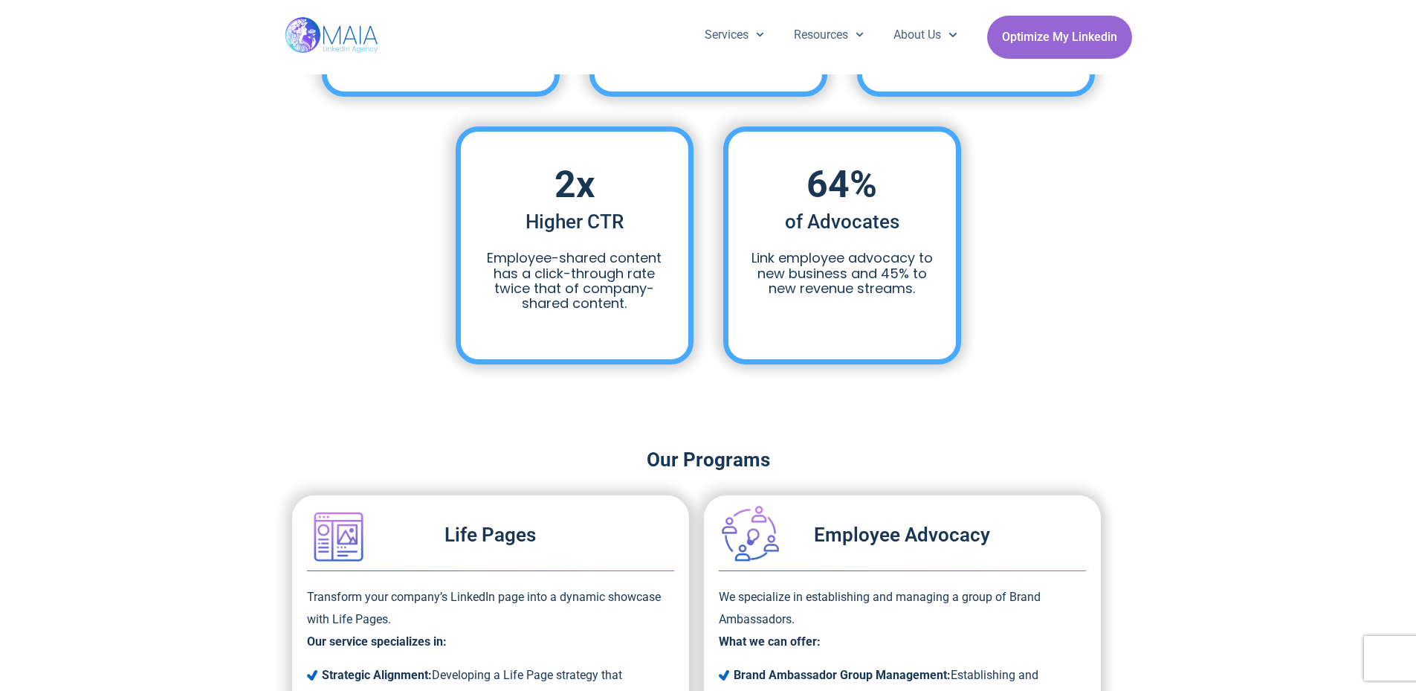
scroll to position [892, 0]
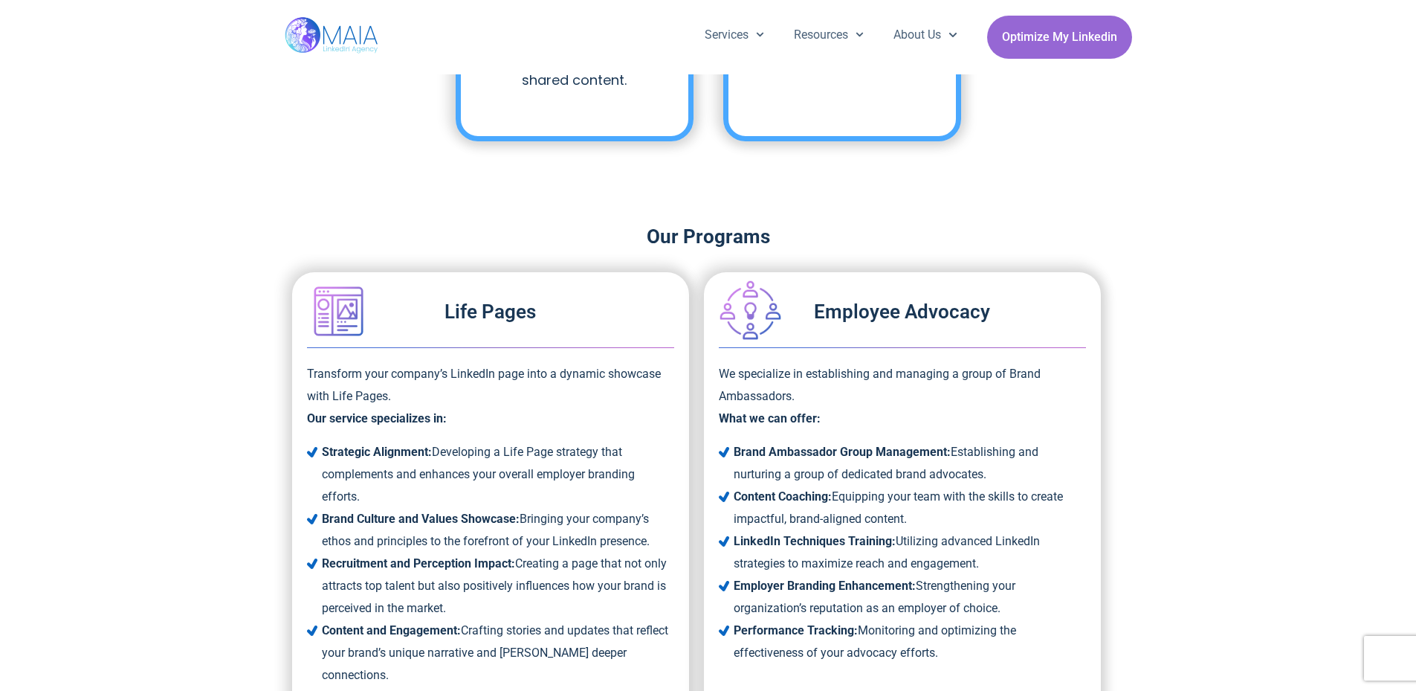
drag, startPoint x: 757, startPoint y: 299, endPoint x: 748, endPoint y: 314, distance: 17.3
drag, startPoint x: 748, startPoint y: 314, endPoint x: 164, endPoint y: 303, distance: 583.6
click at [170, 301] on div "Our Programs Life Pages Transform your company’s LinkedIn page into a dynamic s…" at bounding box center [708, 539] width 1416 height 647
